Goal: Task Accomplishment & Management: Manage account settings

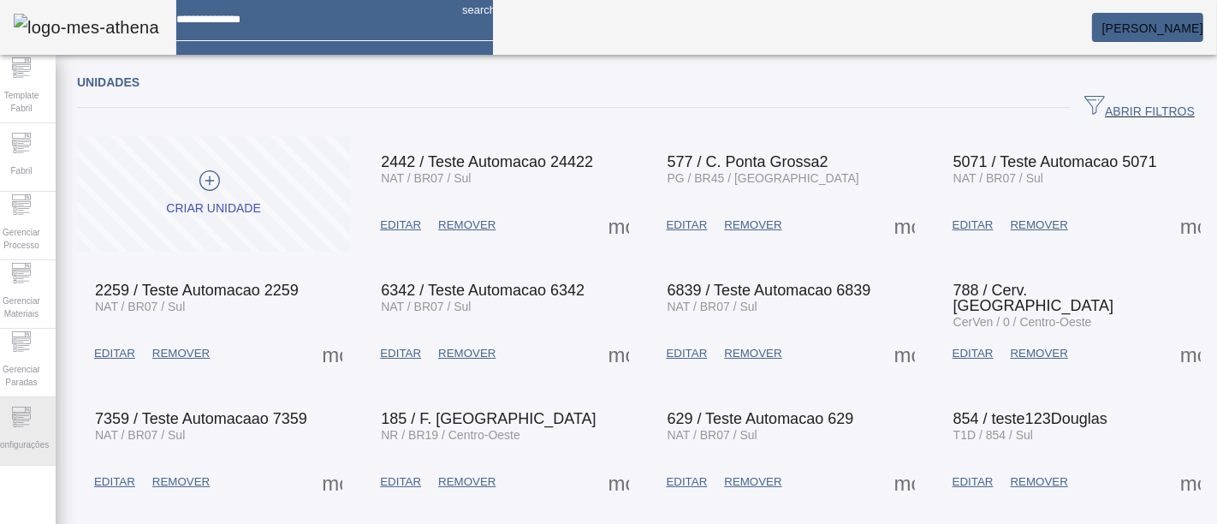
click at [24, 402] on div "Configurações" at bounding box center [21, 431] width 68 height 68
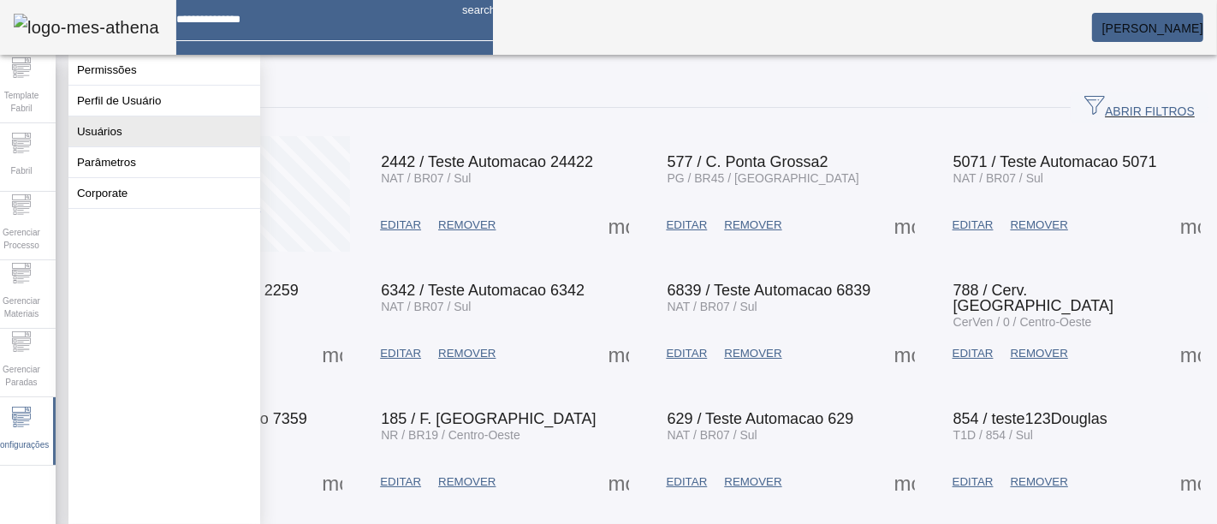
click at [186, 146] on button "Usuários" at bounding box center [164, 131] width 192 height 30
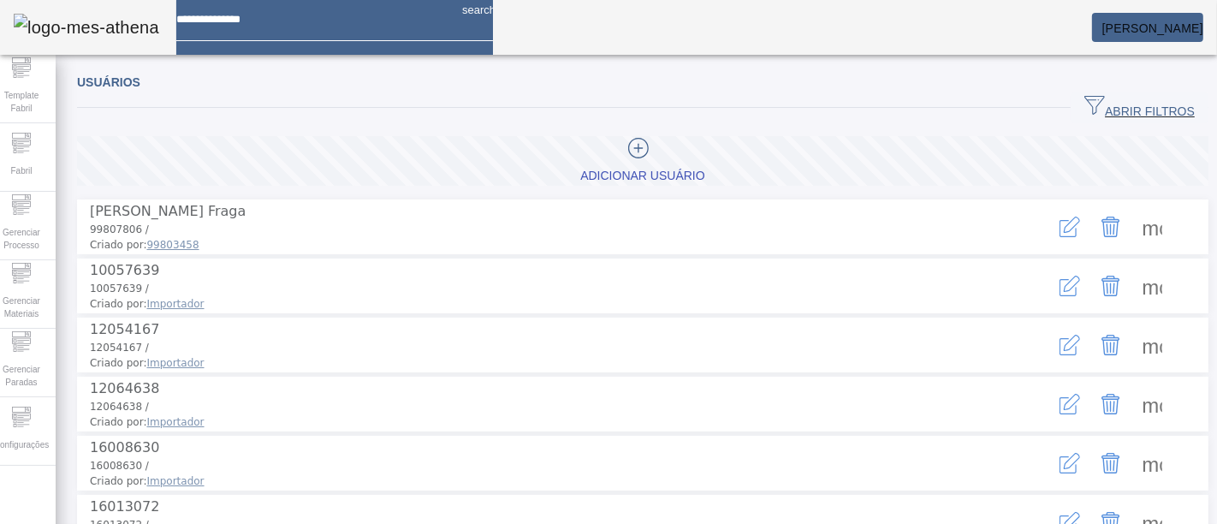
click at [1077, 123] on span "button" at bounding box center [1140, 107] width 138 height 41
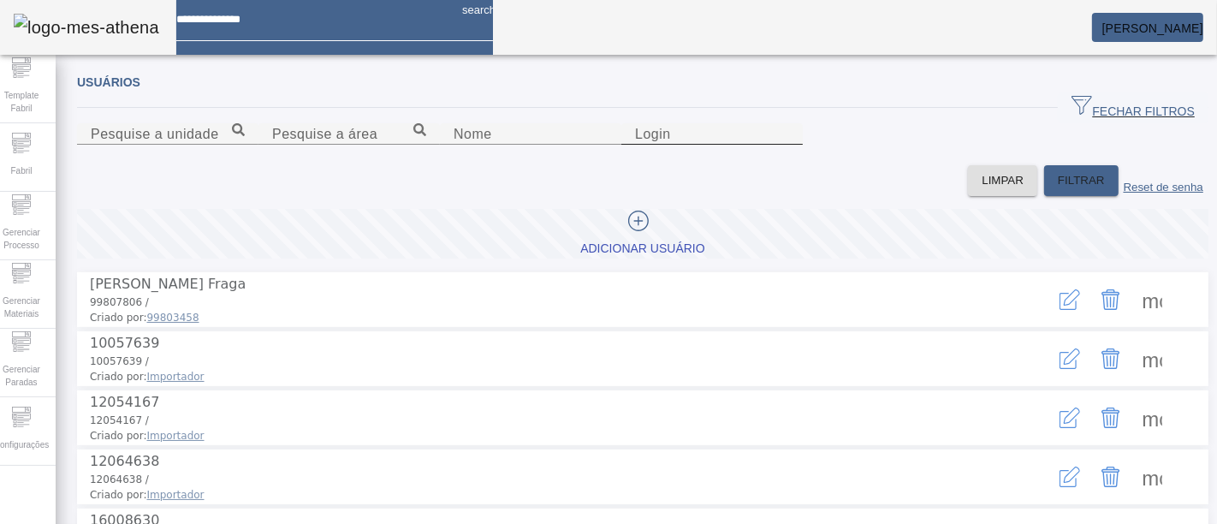
click at [789, 145] on input "Login" at bounding box center [712, 134] width 154 height 21
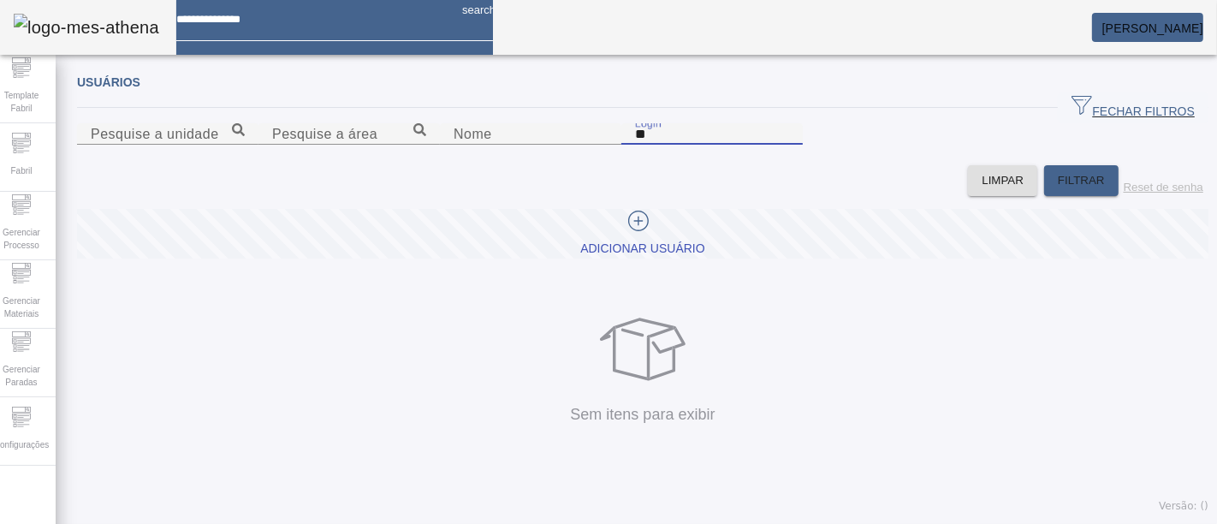
type input "*"
type input "********"
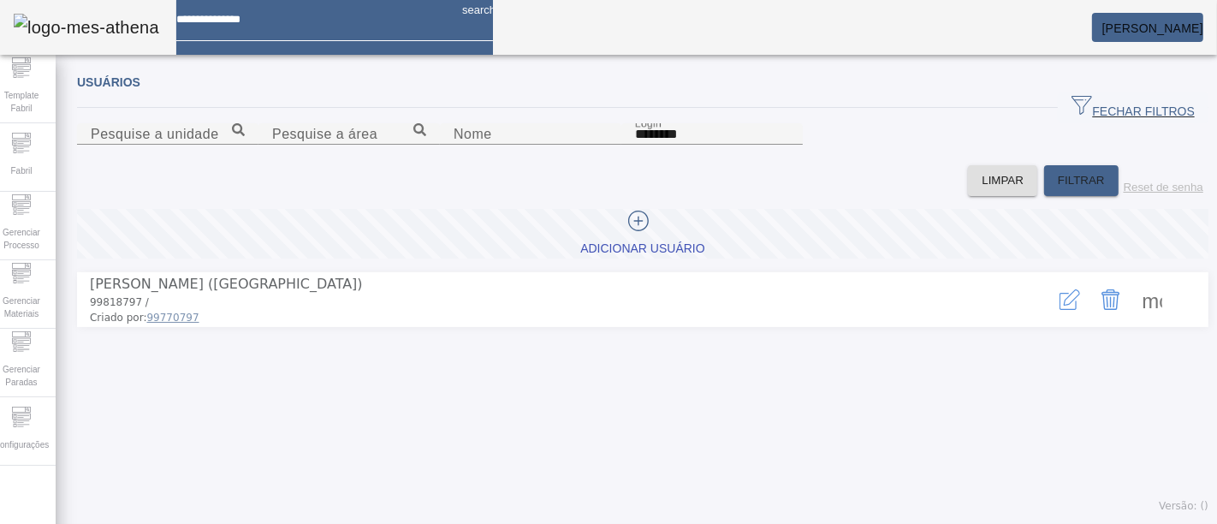
click at [1060, 310] on icon "button" at bounding box center [1070, 299] width 21 height 21
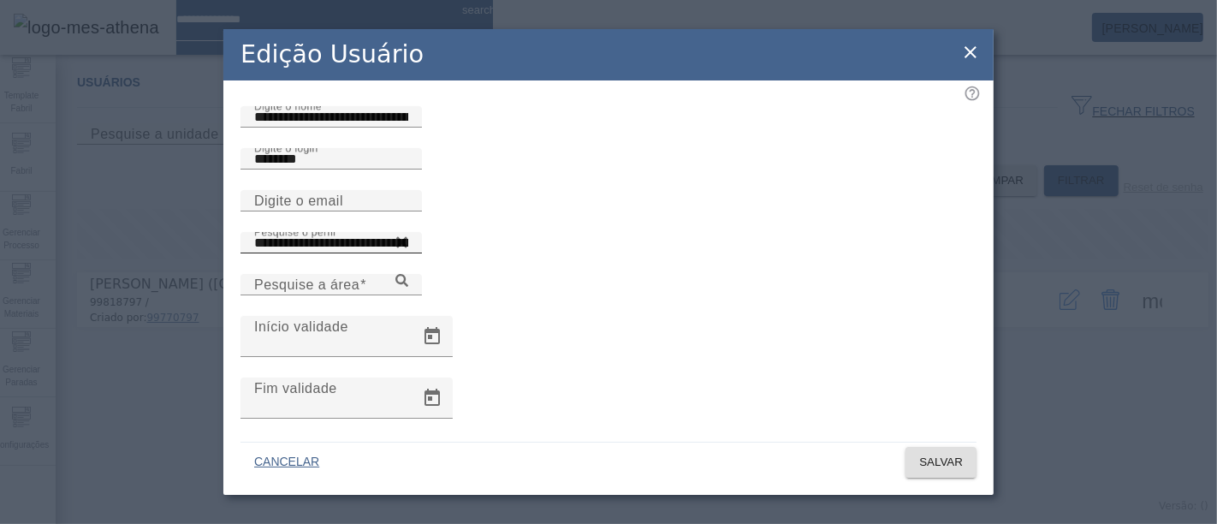
click at [408, 252] on icon at bounding box center [401, 242] width 13 height 21
click at [408, 253] on input "Pesquise o perfil" at bounding box center [331, 243] width 154 height 21
type input "*"
click at [408, 245] on icon at bounding box center [401, 238] width 13 height 13
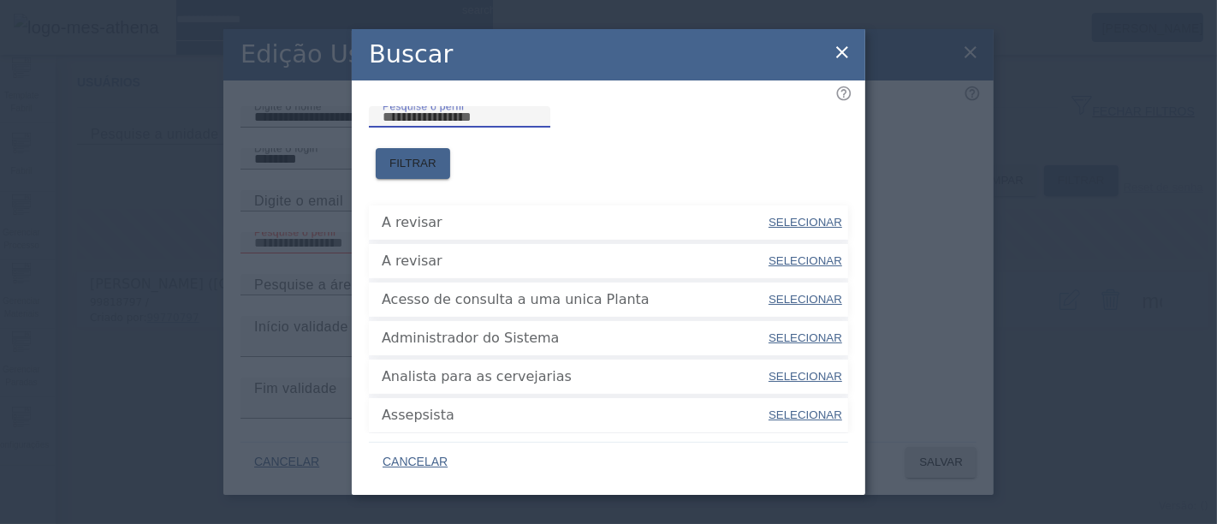
click at [537, 128] on input "Pesquise o perfil" at bounding box center [460, 117] width 154 height 21
click at [450, 143] on span at bounding box center [413, 163] width 74 height 41
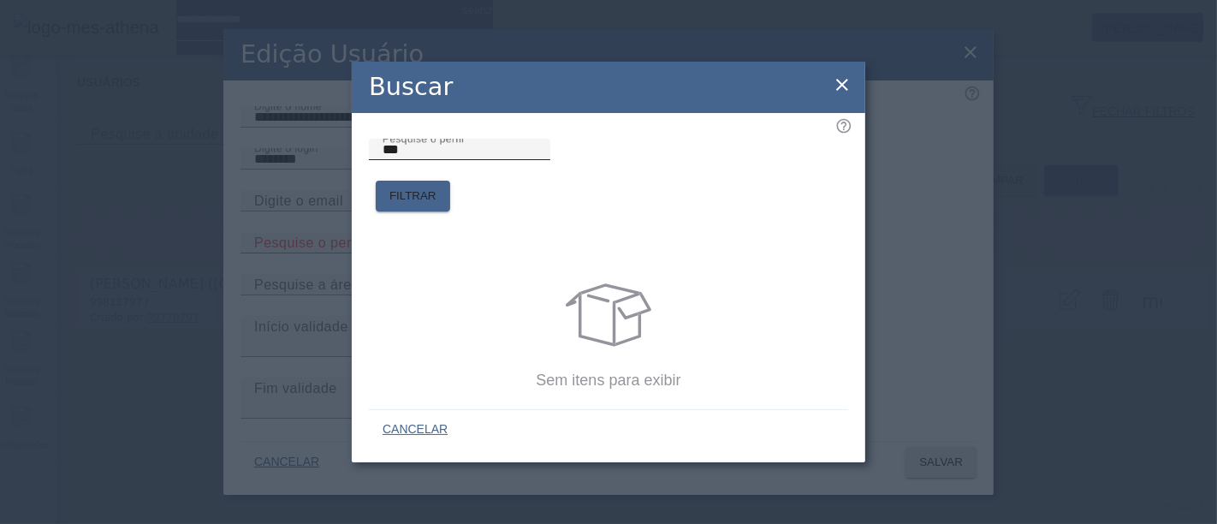
click at [537, 160] on div "Pesquise o perfil ***" at bounding box center [460, 149] width 154 height 21
click at [450, 175] on span at bounding box center [413, 195] width 74 height 41
click at [537, 160] on input "***" at bounding box center [460, 150] width 154 height 21
type input "*"
click at [437, 187] on span "FILTRAR" at bounding box center [412, 195] width 47 height 17
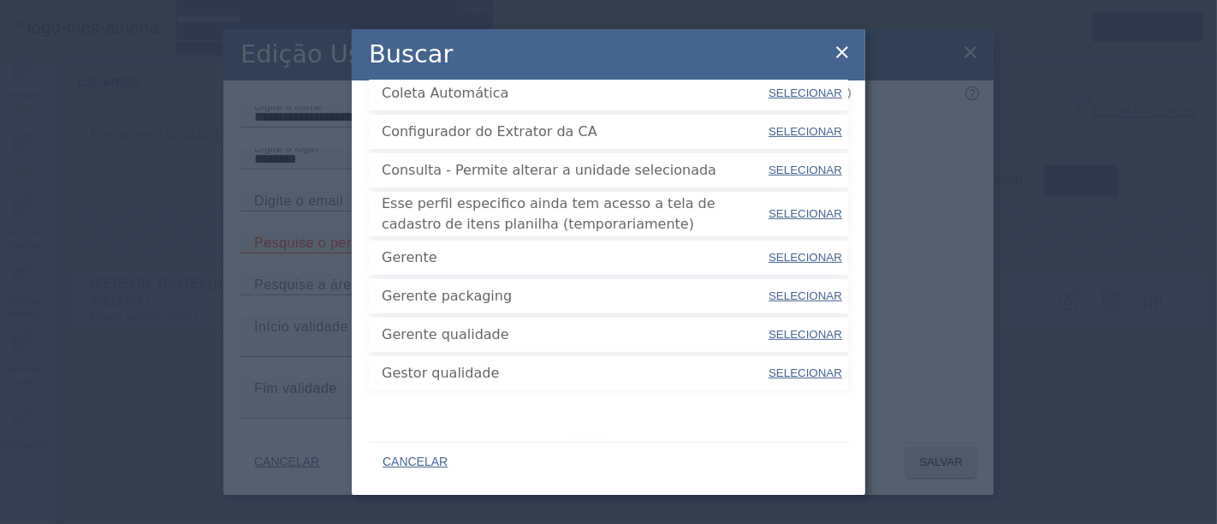
scroll to position [609, 0]
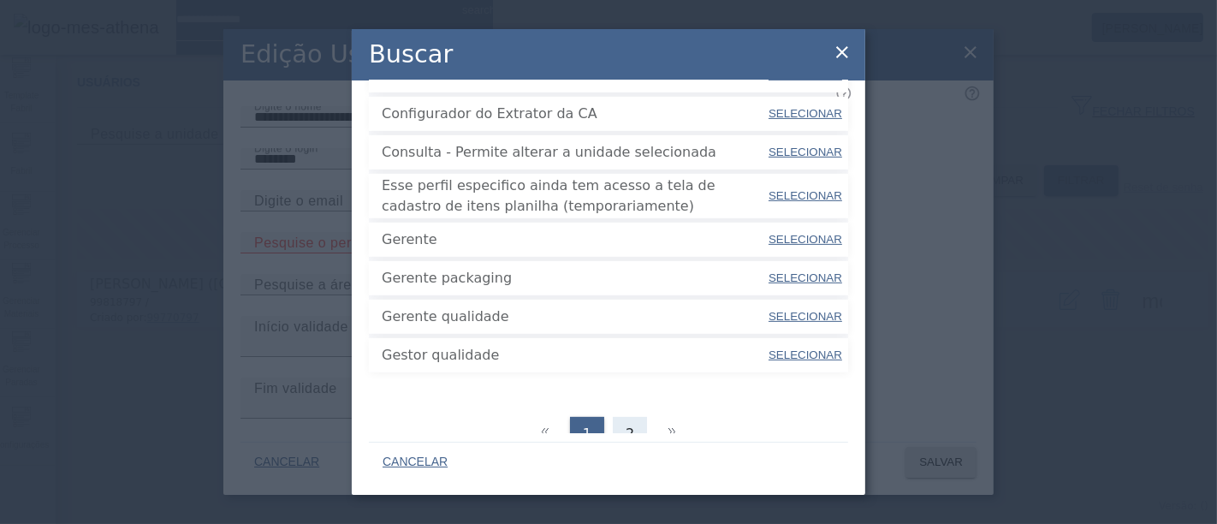
click at [618, 417] on div "2" at bounding box center [630, 434] width 34 height 34
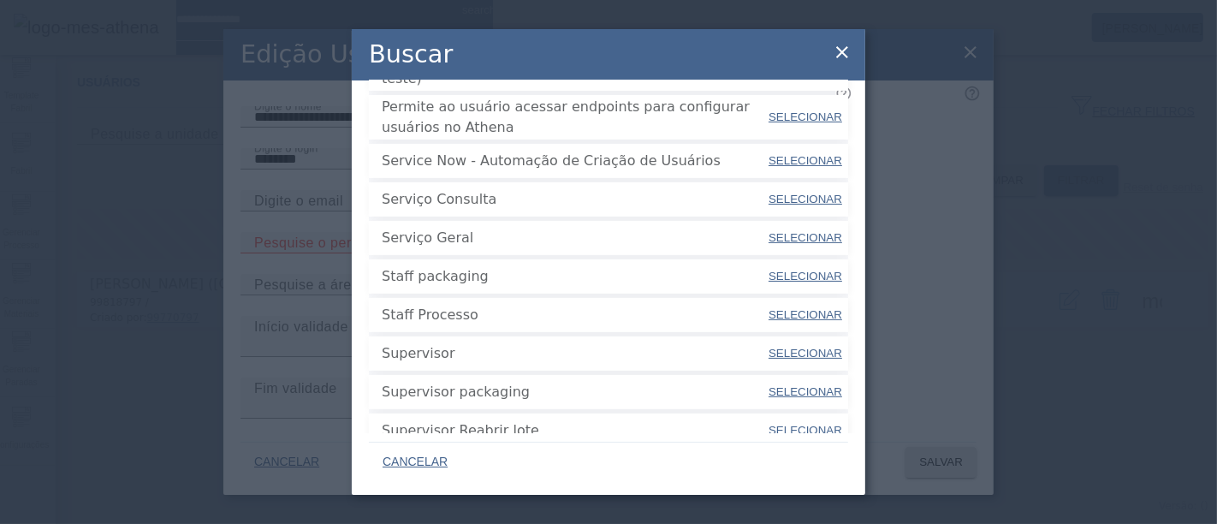
scroll to position [407, 0]
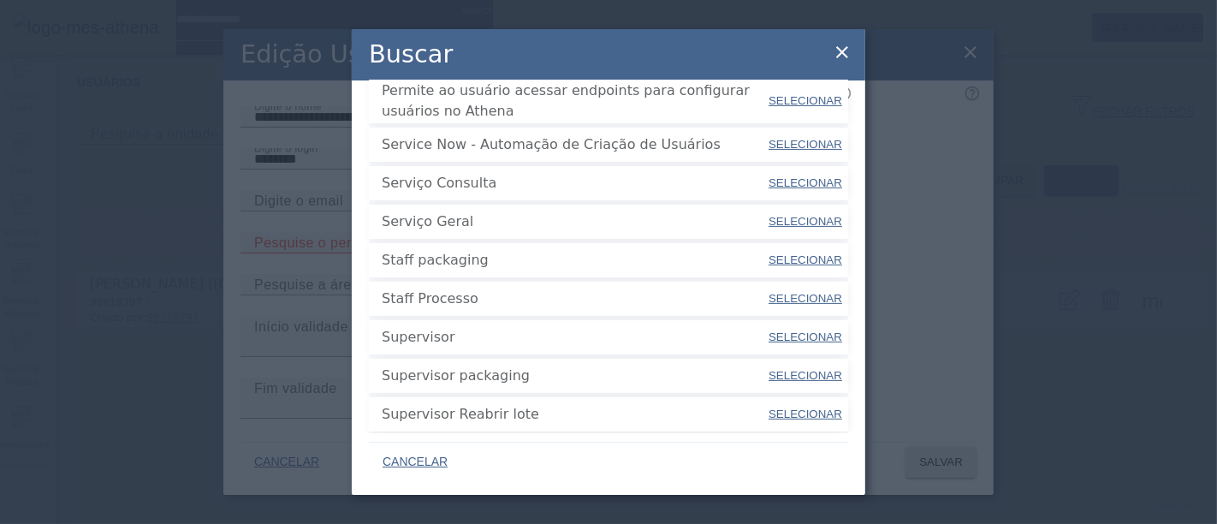
click at [838, 50] on icon at bounding box center [842, 52] width 21 height 21
